Goal: Obtain resource: Download file/media

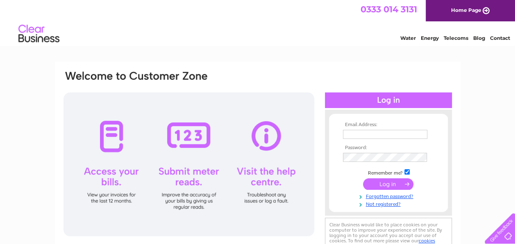
type input "suzie.tarleton@wsp.com"
click at [392, 182] on input "submit" at bounding box center [388, 183] width 50 height 11
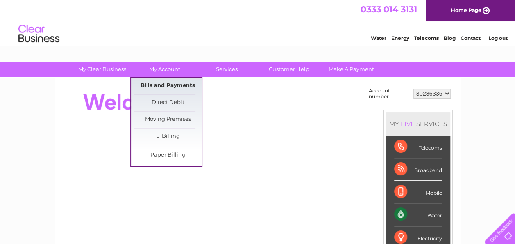
click at [170, 82] on link "Bills and Payments" at bounding box center [168, 85] width 68 height 16
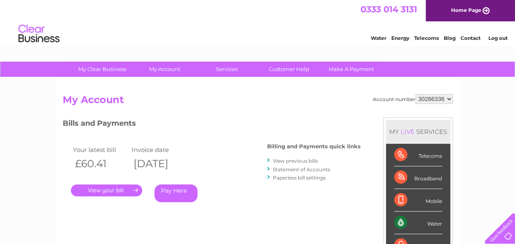
click at [108, 189] on link "." at bounding box center [106, 190] width 71 height 12
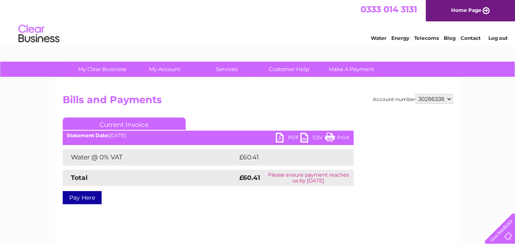
click at [334, 134] on link "Print" at bounding box center [337, 138] width 25 height 12
click at [280, 137] on link "PDF" at bounding box center [288, 138] width 25 height 12
click at [294, 136] on link "PDF" at bounding box center [288, 138] width 25 height 12
click at [280, 135] on link "PDF" at bounding box center [288, 138] width 25 height 12
